Goal: Task Accomplishment & Management: Complete application form

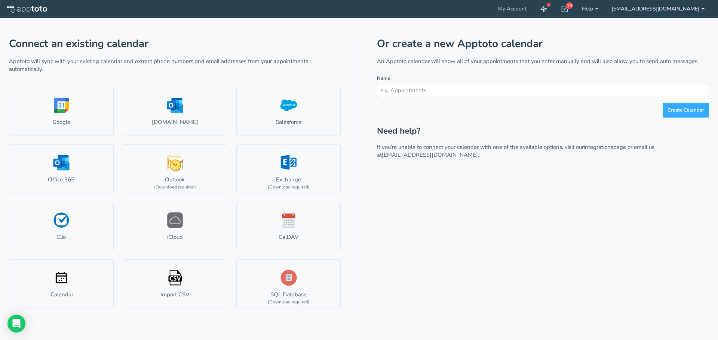
click at [661, 10] on link "[EMAIL_ADDRESS][DOMAIN_NAME]" at bounding box center [658, 9] width 106 height 18
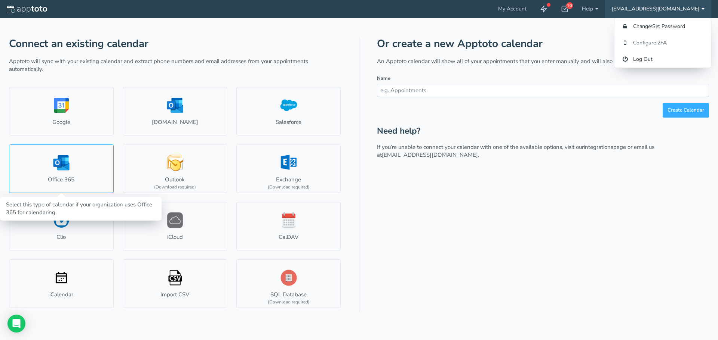
click at [90, 177] on link "Office 365" at bounding box center [61, 169] width 105 height 49
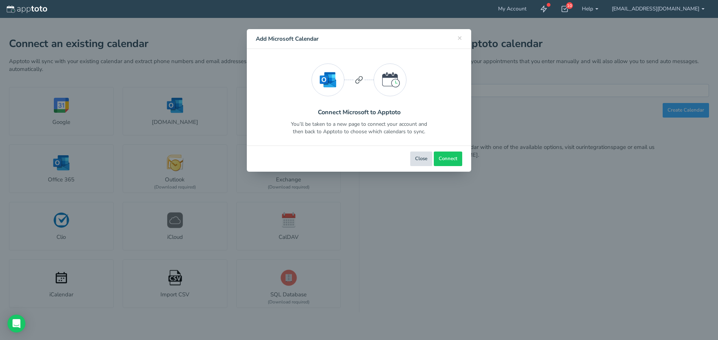
click at [419, 157] on button "Close" at bounding box center [421, 159] width 22 height 15
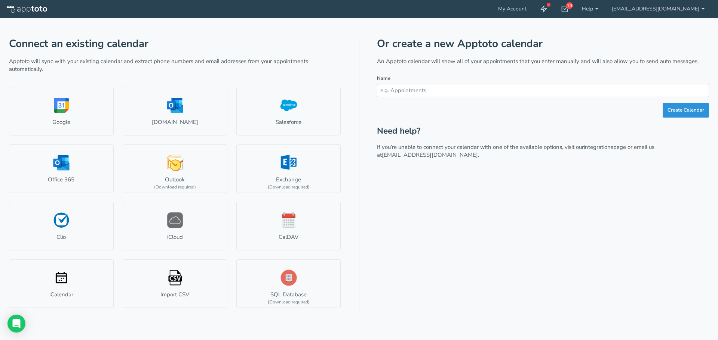
click at [684, 112] on button "Create Calendar" at bounding box center [685, 110] width 46 height 15
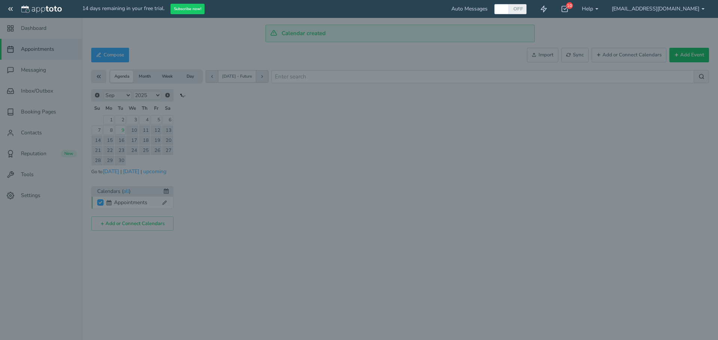
checkbox input "true"
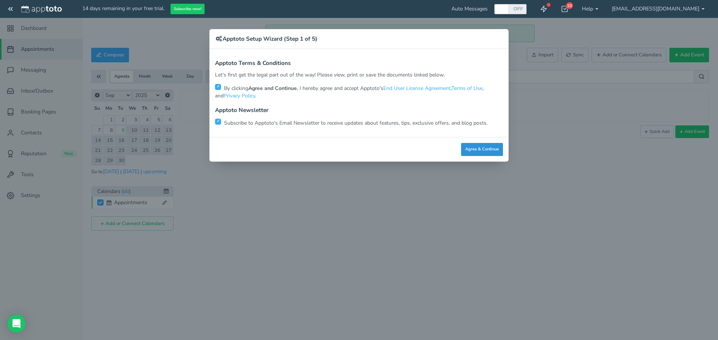
click at [481, 151] on button "Agree & Continue" at bounding box center [482, 149] width 42 height 13
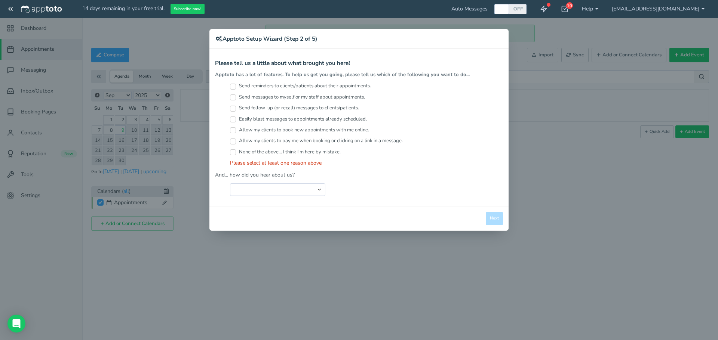
click at [236, 12] on div "× Apptoto Setup Wizard (Step 2 of 5) Apptoto Terms & Conditions Let's first get…" at bounding box center [359, 170] width 718 height 340
click at [317, 189] on select "Search Engine (Google, Yahoo, Bing, etc.) Search Engine Advertisement Blog Post…" at bounding box center [277, 189] width 95 height 13
select select "string:Friend or Co-Worker"
click at [230, 183] on select "Search Engine (Google, Yahoo, Bing, etc.) Search Engine Advertisement Blog Post…" at bounding box center [277, 189] width 95 height 13
click at [235, 87] on input "Send reminders to clients/patients about their appointments." at bounding box center [233, 87] width 6 height 6
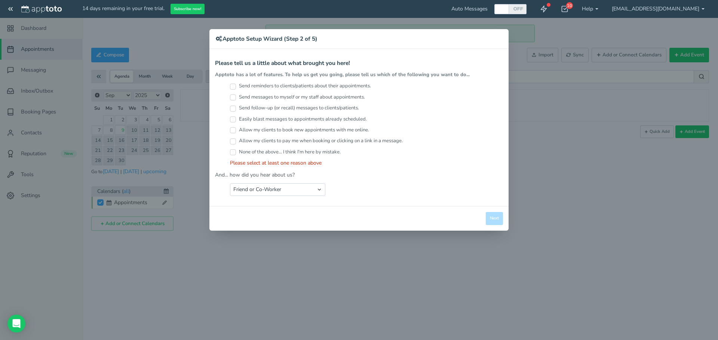
checkbox input "true"
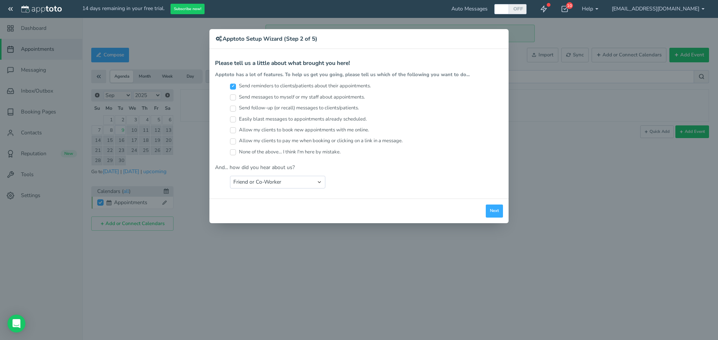
click at [236, 96] on label "Send messages to myself or my staff about appointments." at bounding box center [297, 97] width 135 height 7
click at [236, 96] on input "Send messages to myself or my staff about appointments." at bounding box center [233, 98] width 6 height 6
checkbox input "true"
click at [233, 109] on input "Send follow-up (or recall) messages to clients/patients." at bounding box center [233, 109] width 6 height 6
checkbox input "true"
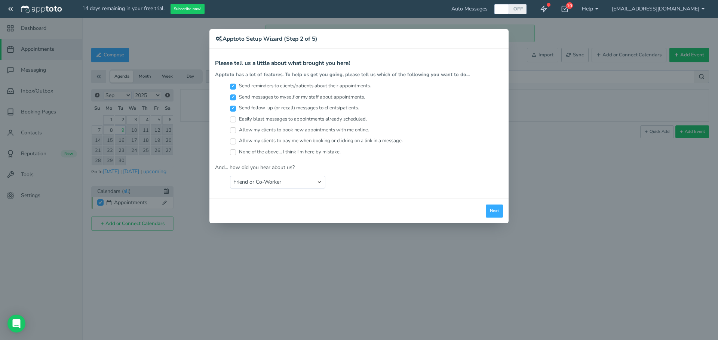
click at [233, 119] on input "Easily blast messages to appointments already scheduled." at bounding box center [233, 120] width 6 height 6
checkbox input "true"
click at [233, 129] on input "Allow my clients to book new appointments with me online." at bounding box center [233, 130] width 6 height 6
click at [233, 137] on div "Allow my clients to book new appointments with me online." at bounding box center [366, 132] width 273 height 11
click at [234, 128] on input "Allow my clients to book new appointments with me online." at bounding box center [233, 130] width 6 height 6
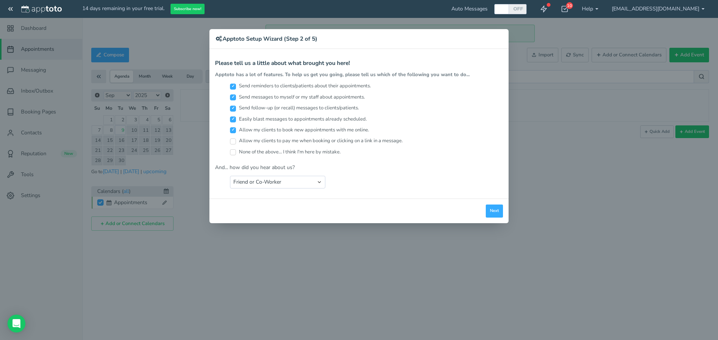
checkbox input "false"
drag, startPoint x: 235, startPoint y: 98, endPoint x: 239, endPoint y: 102, distance: 5.8
click at [234, 98] on input "Send messages to myself or my staff about appointments." at bounding box center [233, 98] width 6 height 6
checkbox input "false"
click at [233, 120] on input "Easily blast messages to appointments already scheduled." at bounding box center [233, 120] width 6 height 6
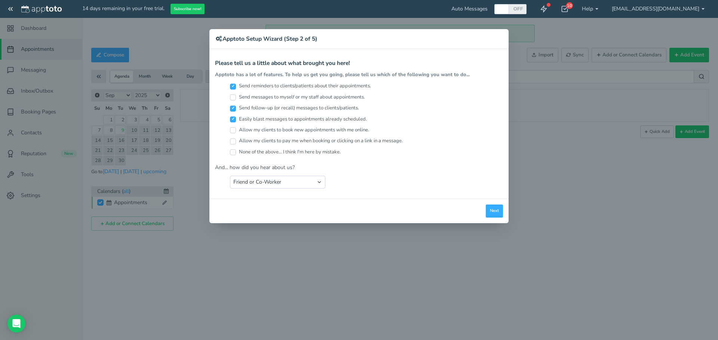
checkbox input "false"
click at [496, 212] on button "Next" at bounding box center [493, 211] width 17 height 13
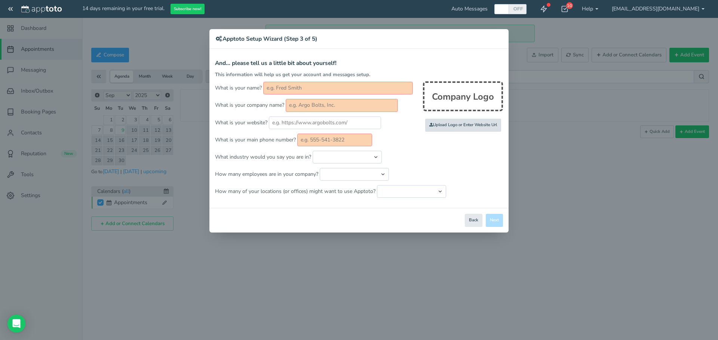
click at [460, 126] on input "file" at bounding box center [300, 126] width 712 height 52
click at [473, 223] on button "Back" at bounding box center [474, 220] width 18 height 13
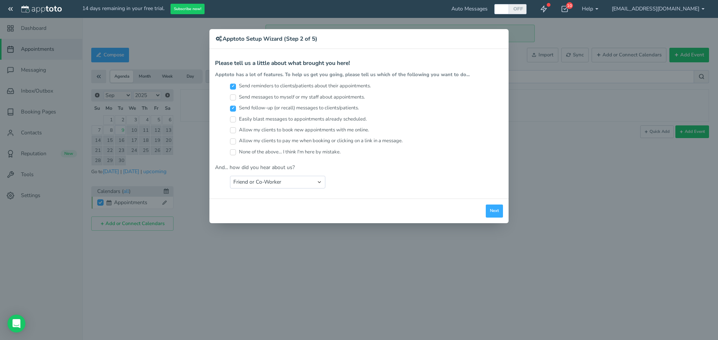
click at [621, 150] on div "× Apptoto Setup Wizard (Step 2 of 5) Apptoto Terms & Conditions Let's first get…" at bounding box center [359, 170] width 718 height 340
click at [685, 10] on div "× Apptoto Setup Wizard (Step 2 of 5) Apptoto Terms & Conditions Let's first get…" at bounding box center [359, 170] width 718 height 340
